Goal: Transaction & Acquisition: Book appointment/travel/reservation

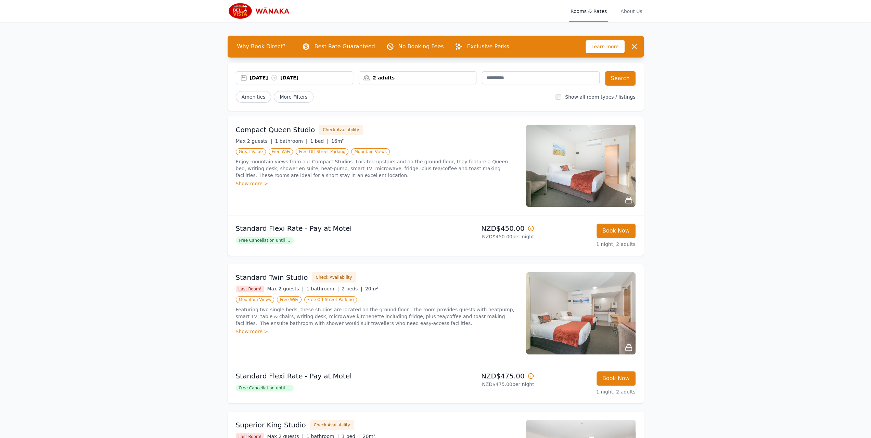
click at [277, 241] on span "Free Cancellation until ..." at bounding box center [265, 240] width 58 height 7
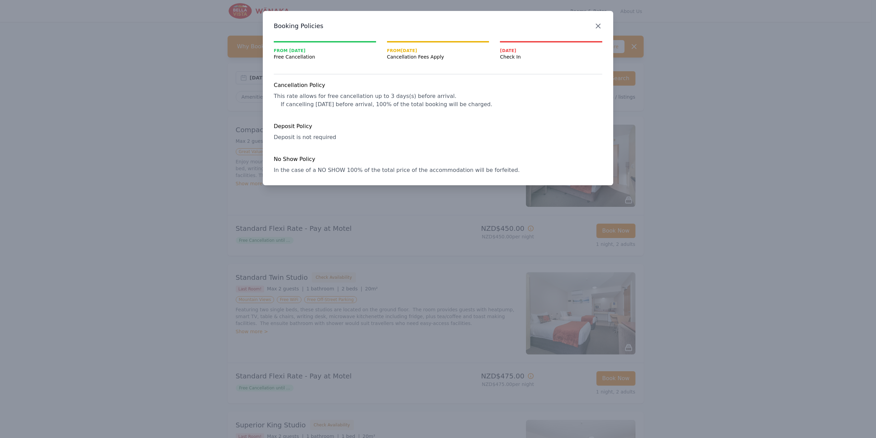
click at [595, 25] on icon "button" at bounding box center [598, 26] width 8 height 8
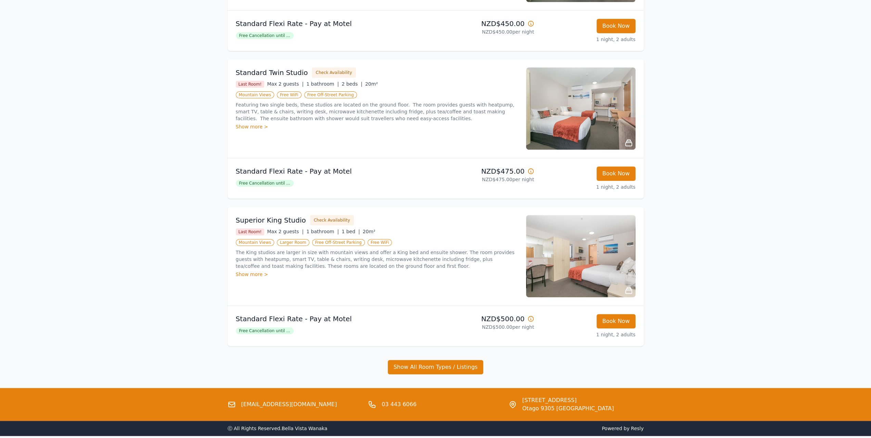
scroll to position [205, 0]
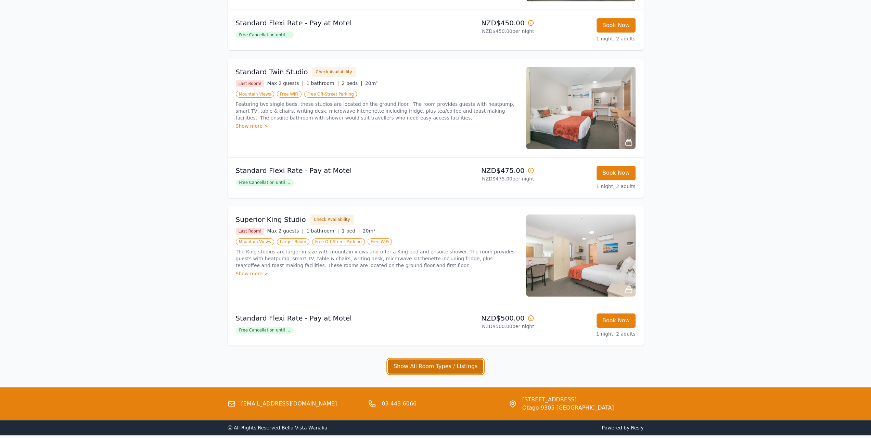
click at [444, 363] on button "Show All Room Types / Listings" at bounding box center [436, 366] width 96 height 14
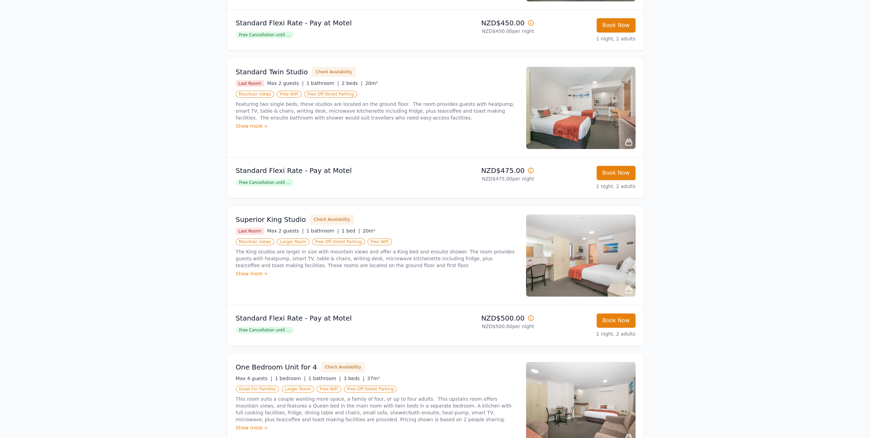
click at [713, 218] on div "Open main menu Rooms & Rates About Us Why Book Direct? Best Rate Guaranteed No …" at bounding box center [435, 320] width 871 height 1050
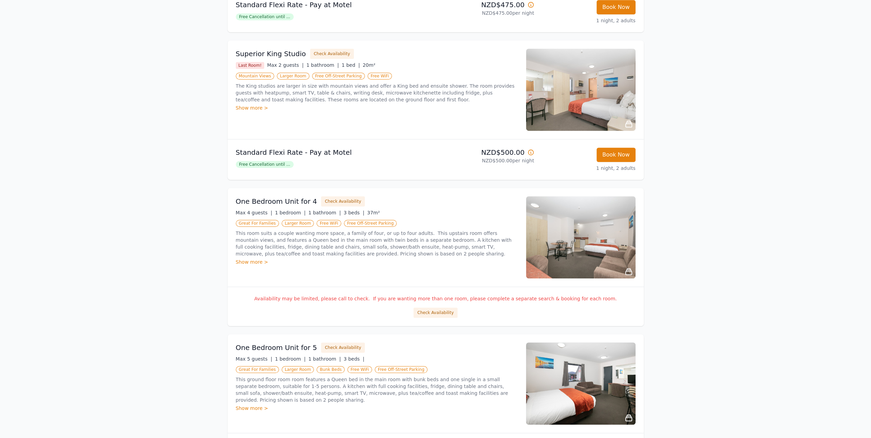
scroll to position [369, 0]
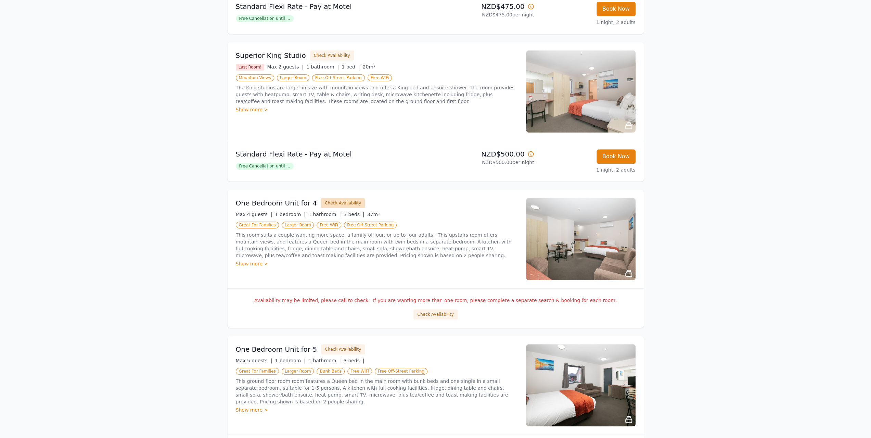
click at [350, 202] on button "Check Availability" at bounding box center [343, 203] width 44 height 10
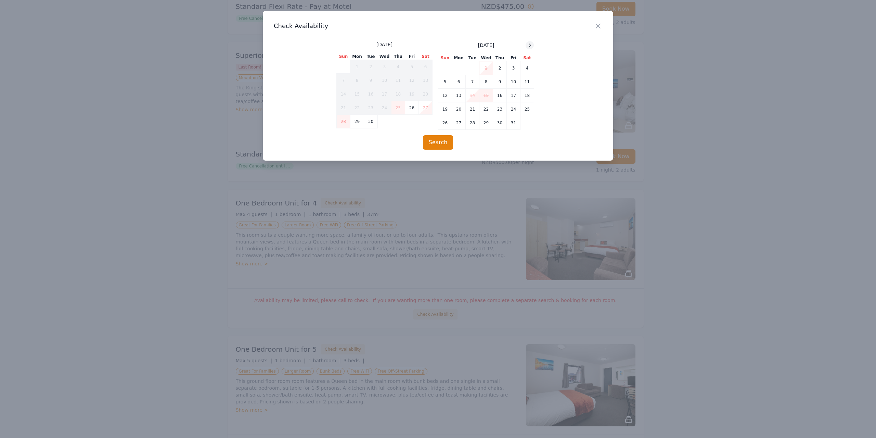
click at [533, 44] on div at bounding box center [530, 45] width 8 height 8
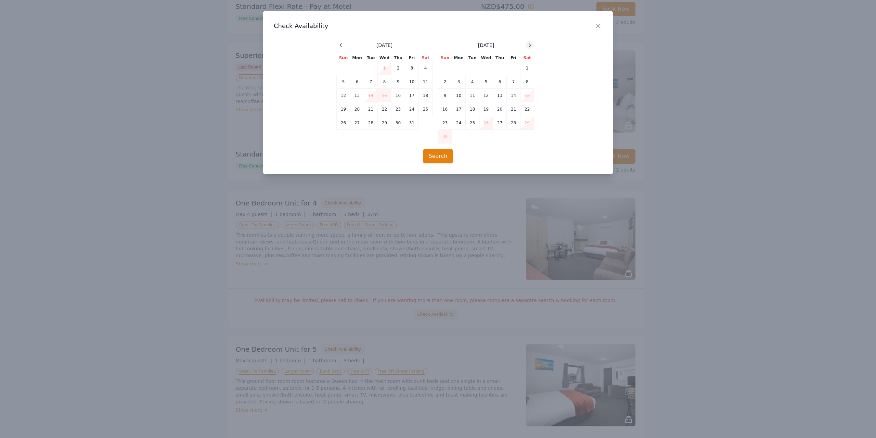
click at [532, 44] on div at bounding box center [530, 45] width 8 height 8
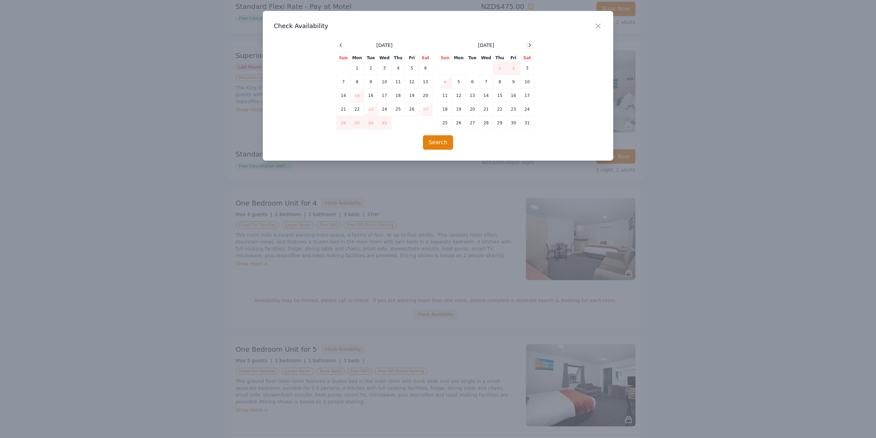
click at [532, 44] on div at bounding box center [530, 45] width 8 height 8
click at [597, 23] on icon "button" at bounding box center [598, 26] width 8 height 8
